Goal: Complete application form

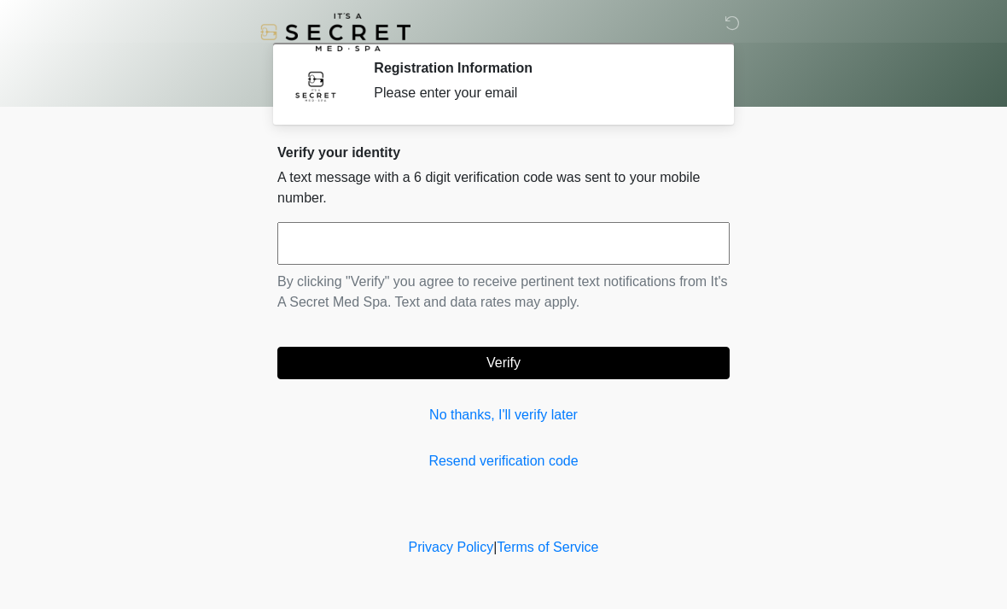
click at [343, 439] on div "Verify your identity A text message with a 6 digit verification code was sent t…" at bounding box center [503, 307] width 452 height 327
click at [598, 242] on input "text" at bounding box center [503, 243] width 452 height 43
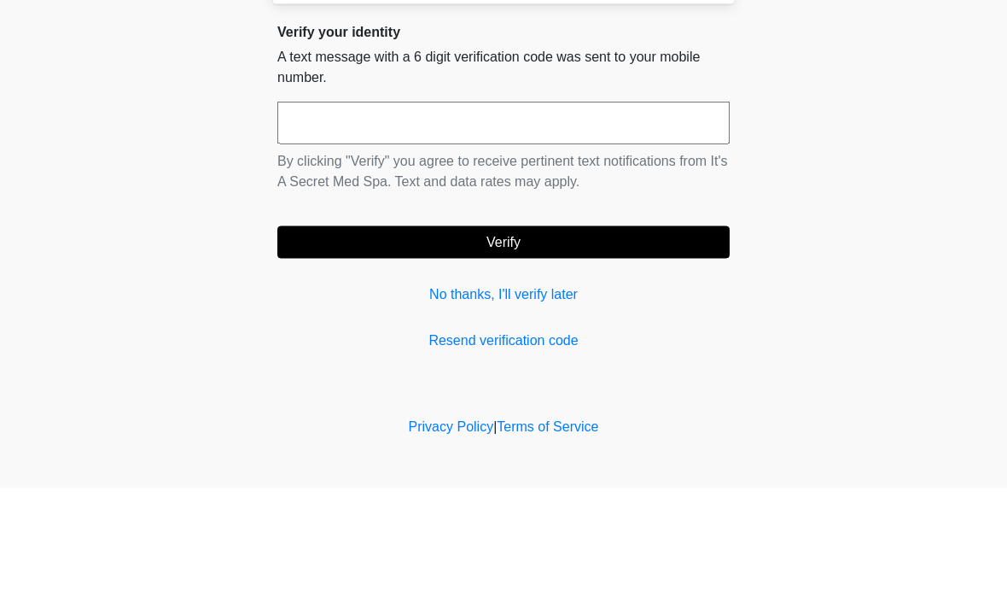
type input "*"
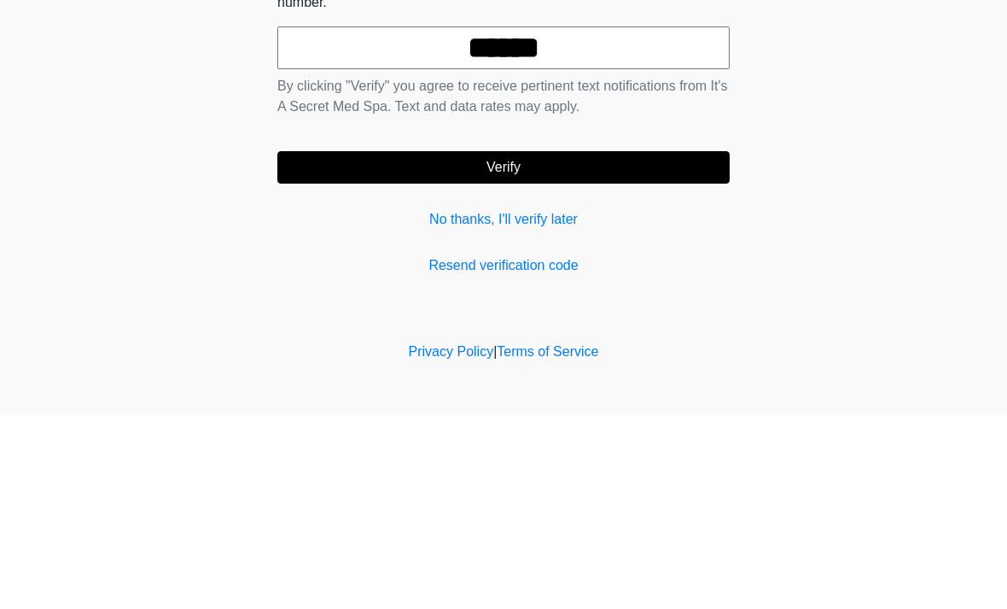
type input "******"
click at [628, 347] on button "Verify" at bounding box center [503, 363] width 452 height 32
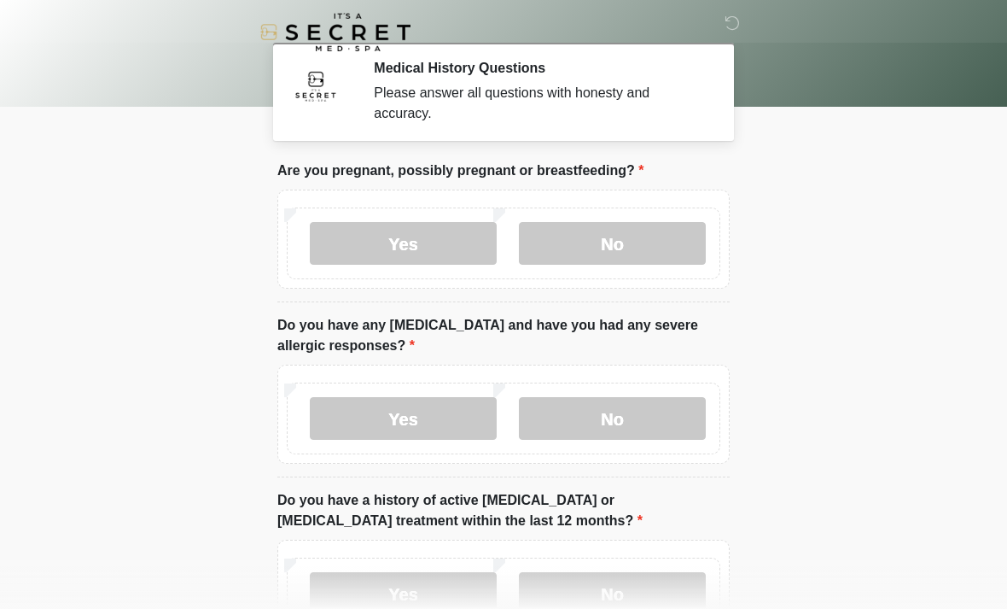
click at [641, 245] on label "No" at bounding box center [612, 243] width 187 height 43
click at [672, 410] on label "No" at bounding box center [612, 418] width 187 height 43
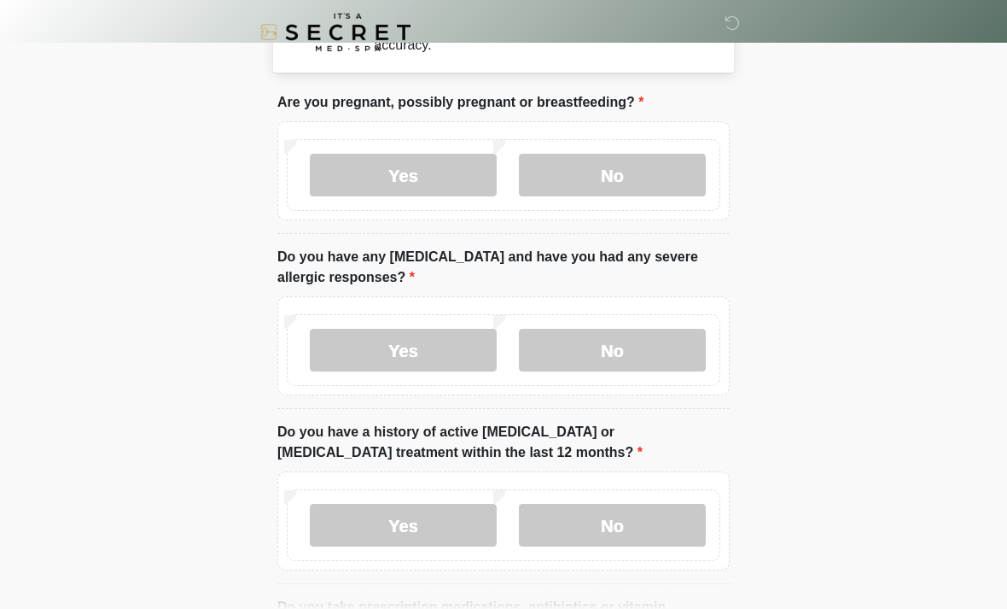
click at [658, 526] on label "No" at bounding box center [612, 525] width 187 height 43
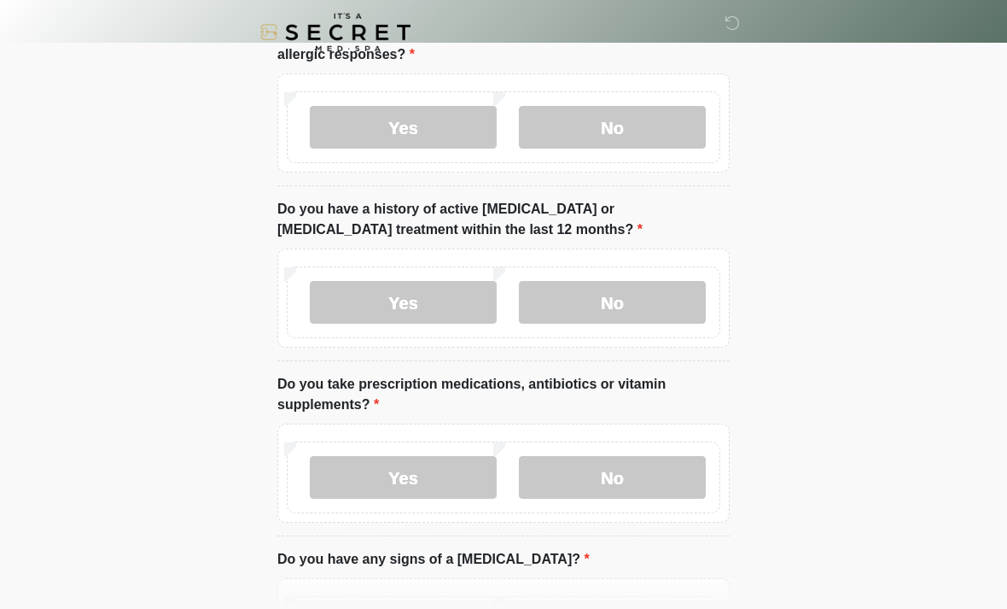
scroll to position [295, 0]
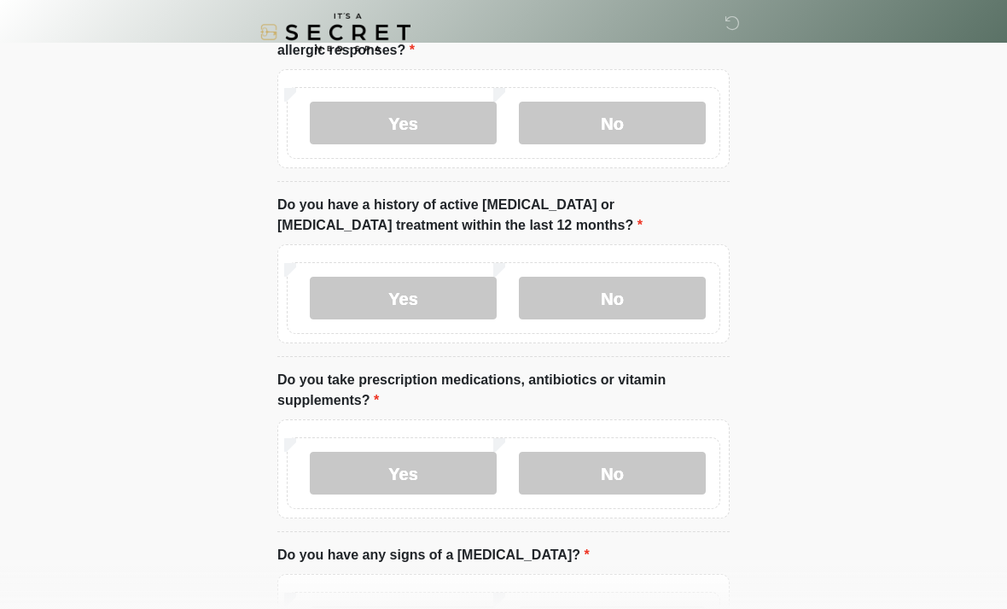
click at [657, 471] on label "No" at bounding box center [612, 473] width 187 height 43
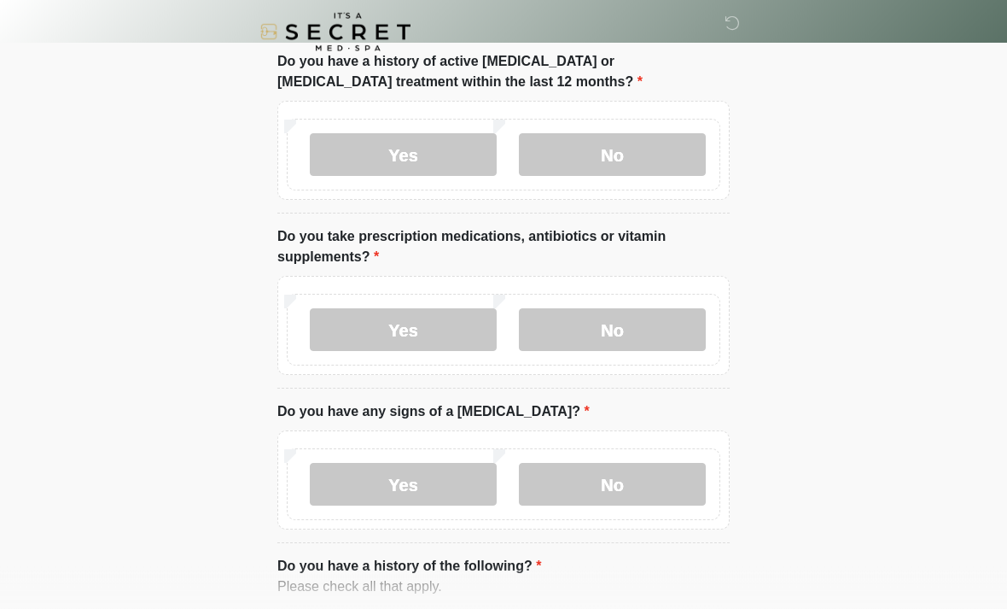
scroll to position [525, 0]
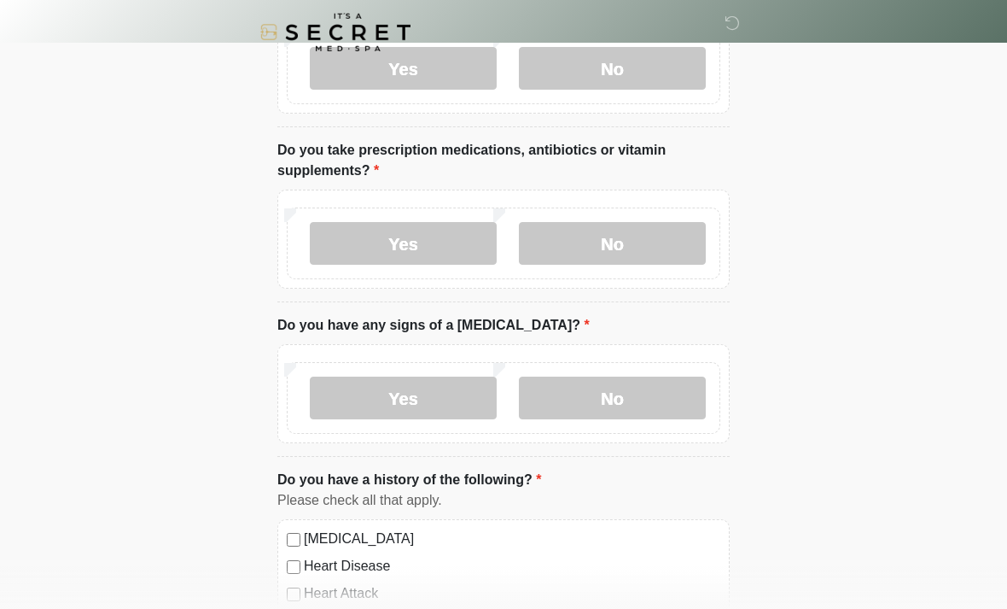
click at [643, 406] on label "No" at bounding box center [612, 397] width 187 height 43
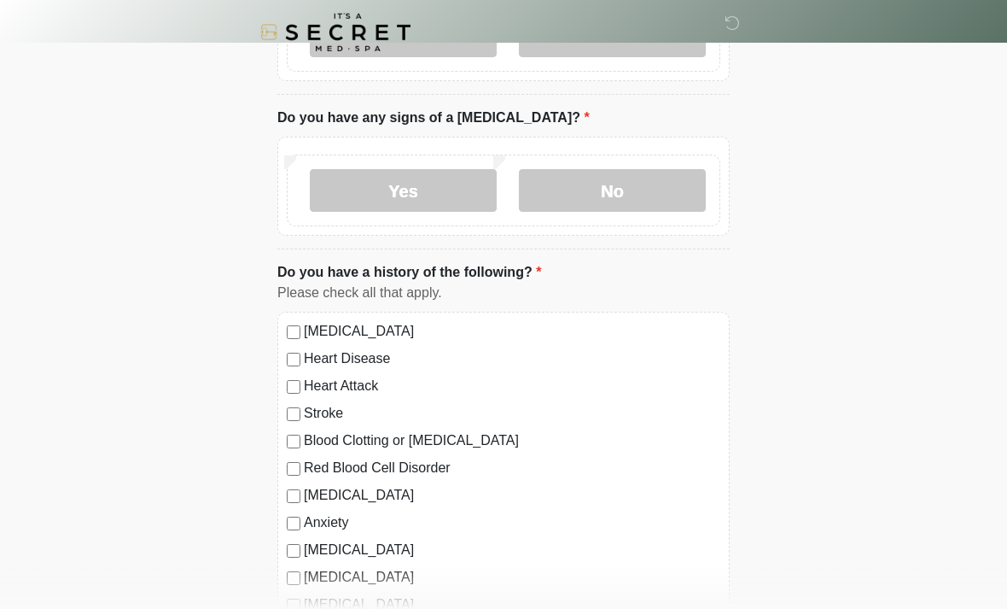
scroll to position [1057, 0]
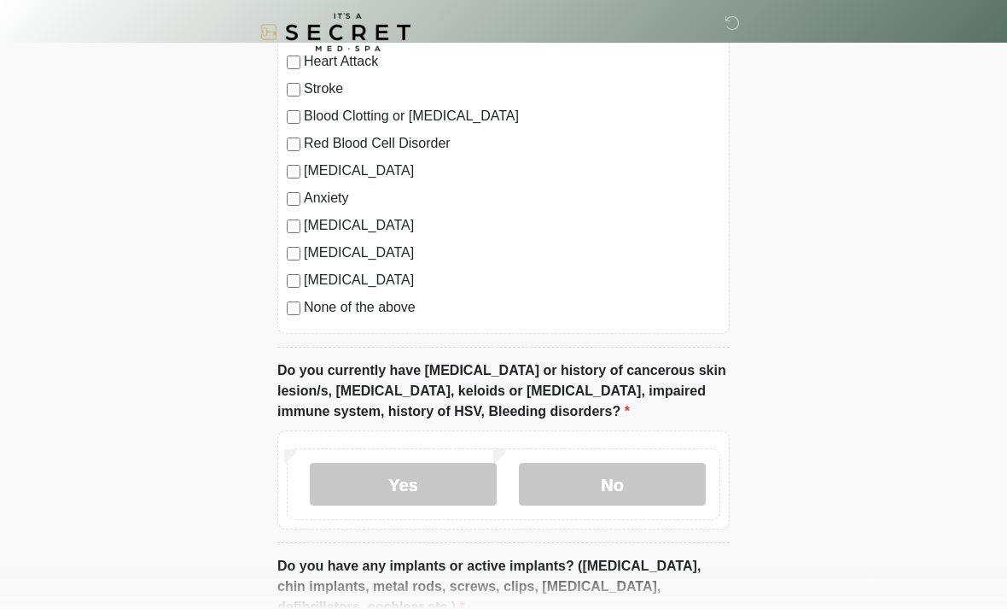
click at [649, 497] on label "No" at bounding box center [612, 484] width 187 height 43
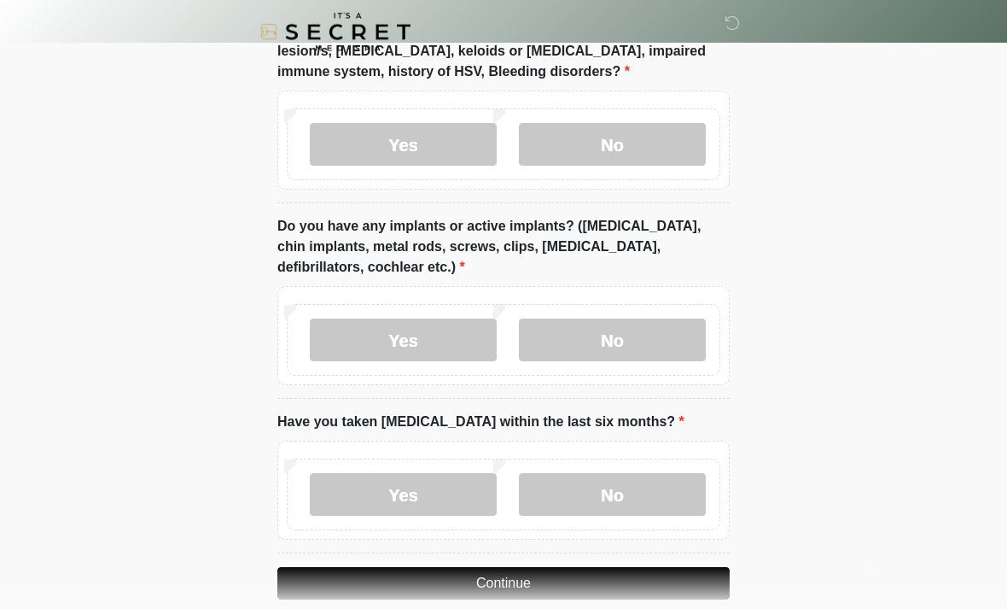
scroll to position [1421, 0]
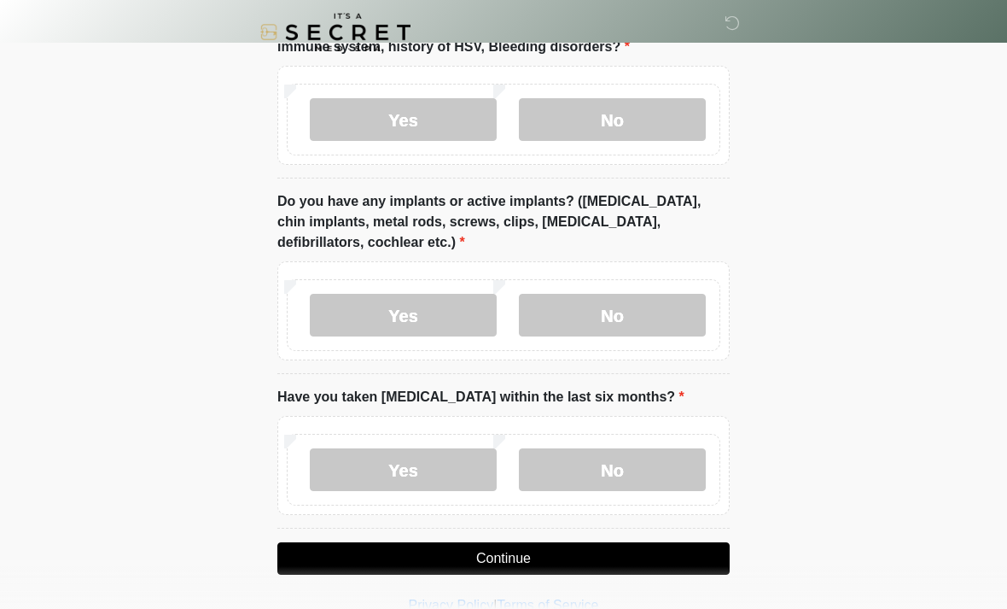
click at [668, 306] on label "No" at bounding box center [612, 315] width 187 height 43
click at [647, 470] on label "No" at bounding box center [612, 469] width 187 height 43
click at [565, 560] on button "Continue" at bounding box center [503, 558] width 452 height 32
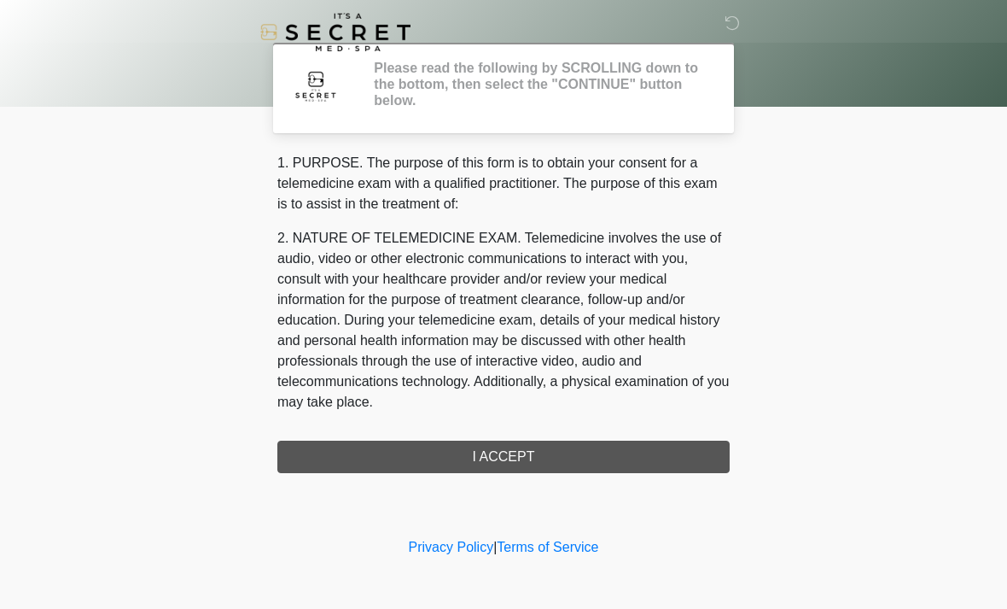
scroll to position [0, 0]
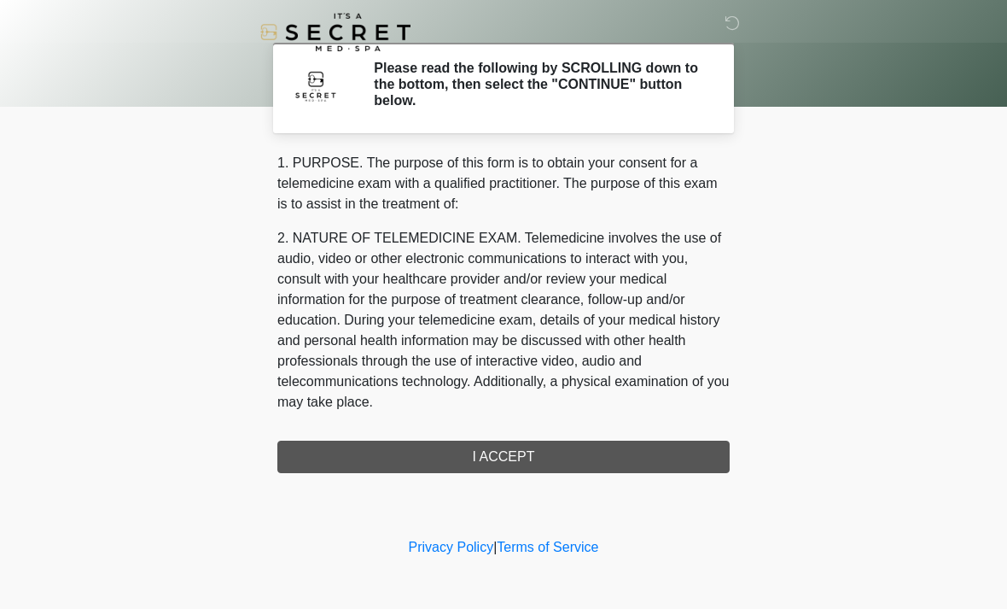
click at [514, 463] on div "1. PURPOSE. The purpose of this form is to obtain your consent for a telemedici…" at bounding box center [503, 313] width 452 height 320
click at [550, 454] on div "1. PURPOSE. The purpose of this form is to obtain your consent for a telemedici…" at bounding box center [503, 313] width 452 height 320
click at [519, 464] on div "1. PURPOSE. The purpose of this form is to obtain your consent for a telemedici…" at bounding box center [503, 313] width 452 height 320
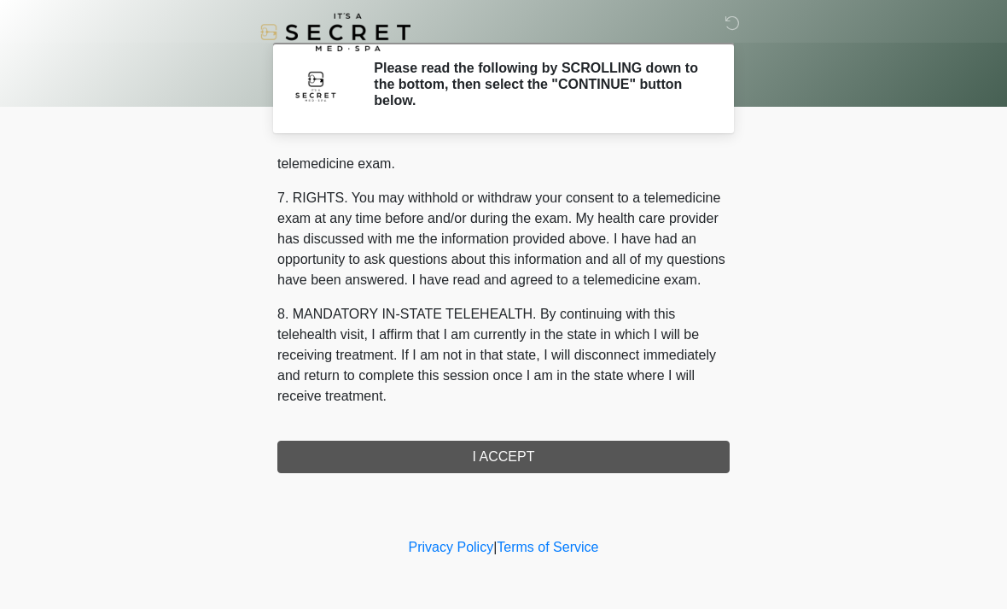
click at [530, 456] on div "1. PURPOSE. The purpose of this form is to obtain your consent for a telemedici…" at bounding box center [503, 313] width 452 height 320
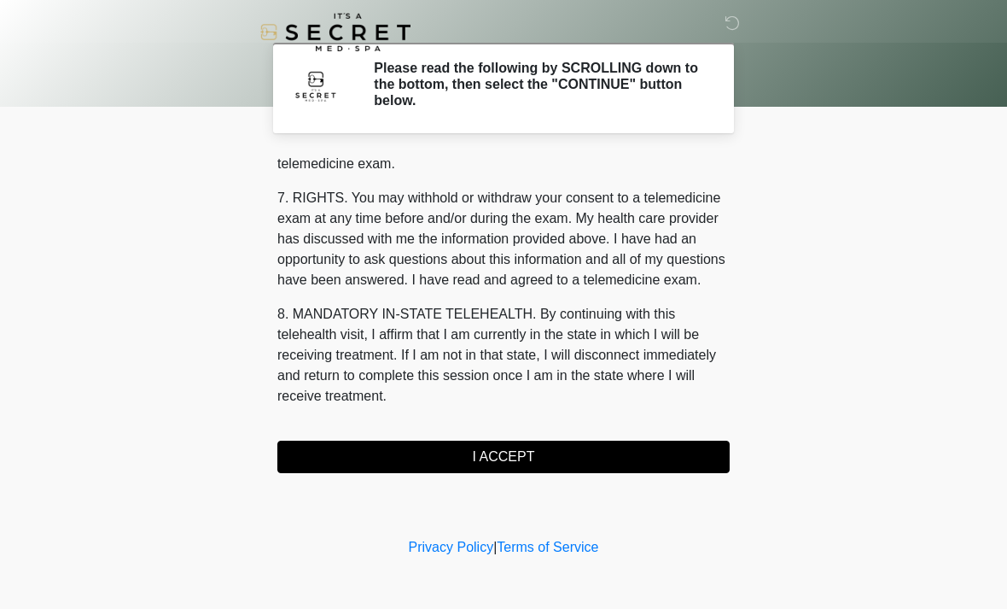
click at [517, 463] on button "I ACCEPT" at bounding box center [503, 457] width 452 height 32
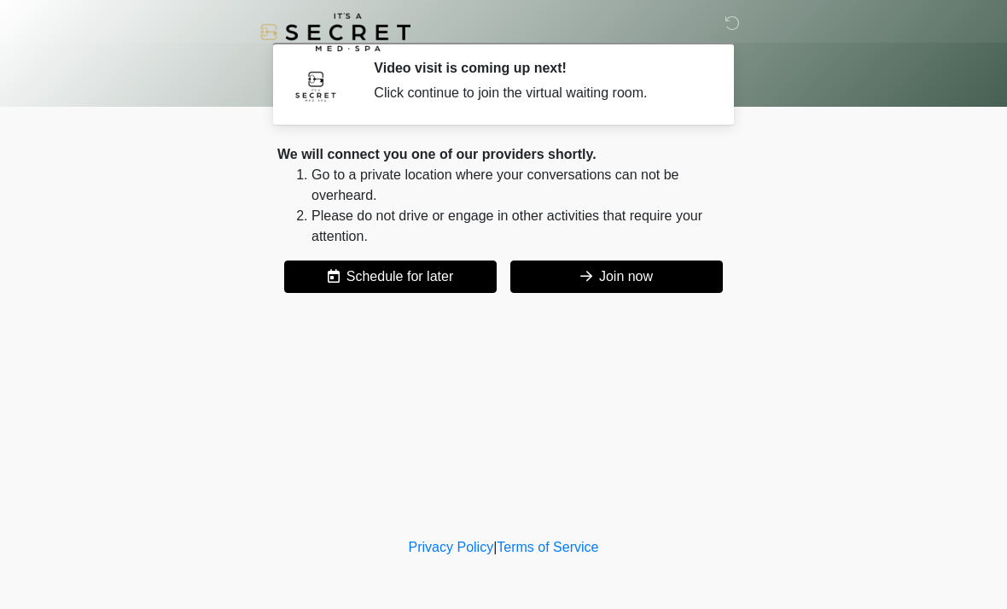
click at [658, 283] on button "Join now" at bounding box center [617, 276] width 213 height 32
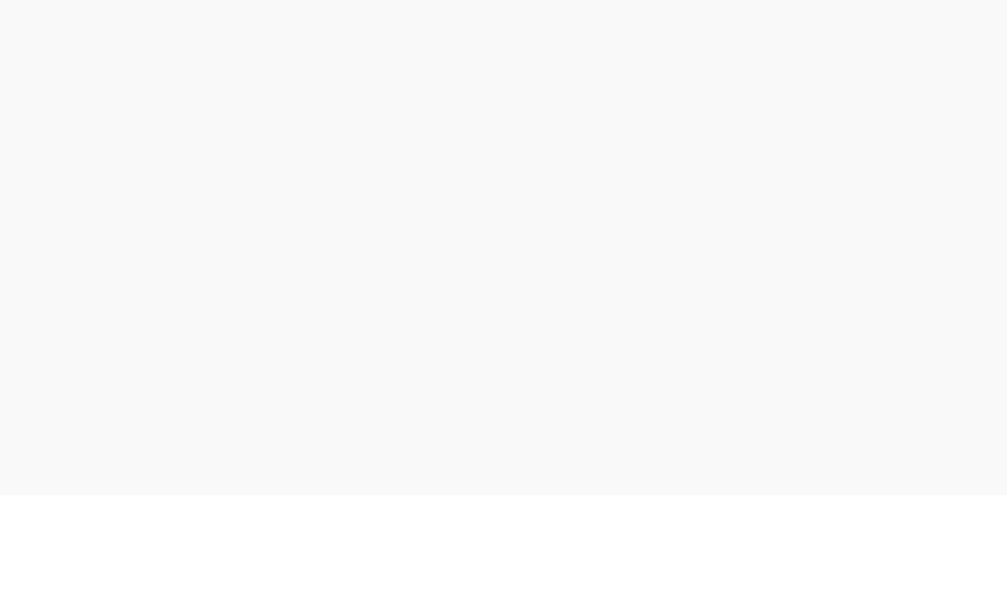
scroll to position [5, 0]
